Goal: Information Seeking & Learning: Check status

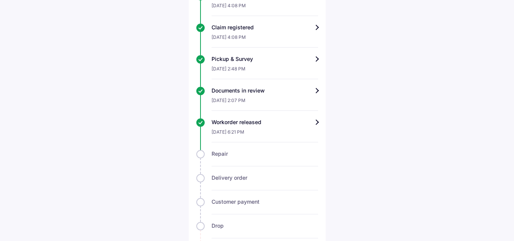
scroll to position [258, 0]
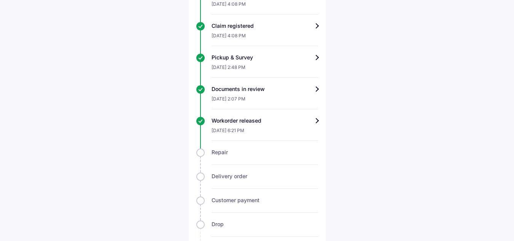
click at [319, 124] on div "Track claim for your Renault [PERSON_NAME] Claim info Repair in-progress Keep a…" at bounding box center [257, 25] width 137 height 499
click at [314, 124] on div "Workorder released" at bounding box center [264, 121] width 106 height 8
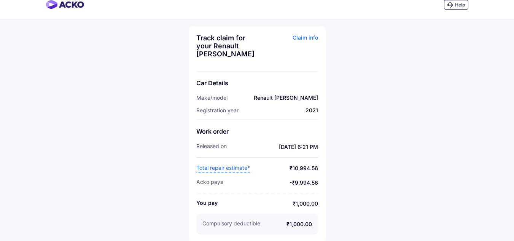
scroll to position [11, 0]
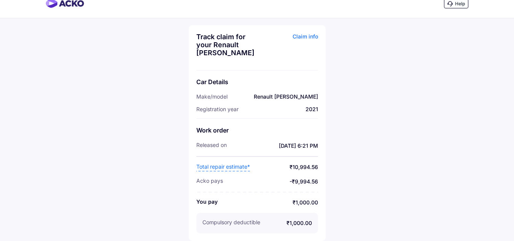
click at [311, 32] on div "Track claim for your Renault [PERSON_NAME] Claim info Car Details Make/model Re…" at bounding box center [257, 133] width 137 height 216
click at [224, 166] on span "Total repair estimate*" at bounding box center [223, 167] width 54 height 8
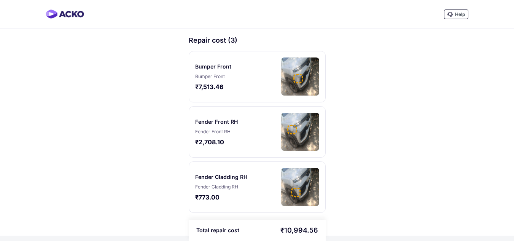
scroll to position [0, 0]
click at [64, 11] on img at bounding box center [65, 14] width 38 height 9
